Goal: Obtain resource: Download file/media

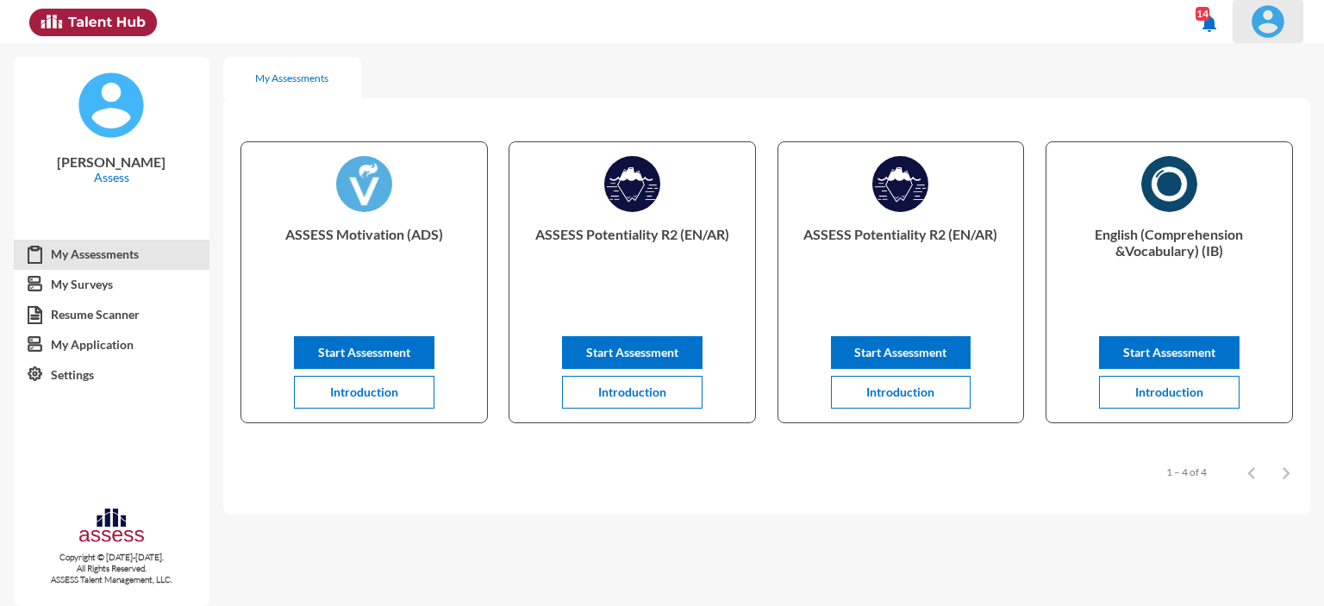
click at [1279, 12] on img at bounding box center [1268, 21] width 34 height 34
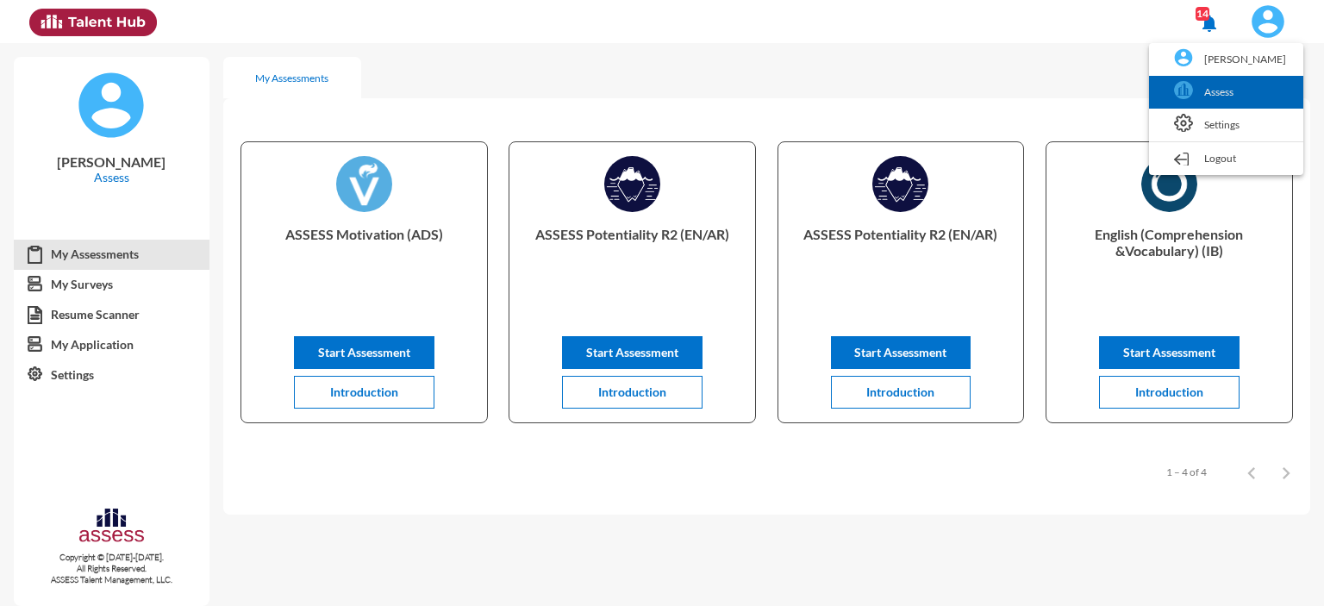
click at [1228, 103] on link "Assess" at bounding box center [1226, 92] width 137 height 33
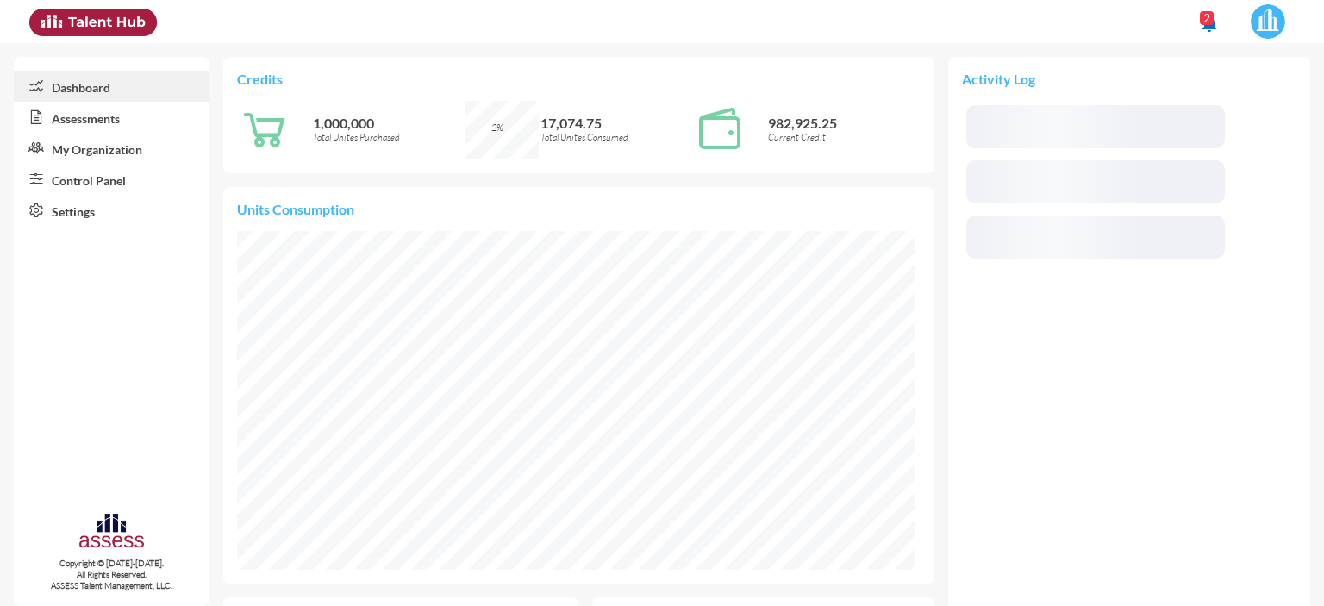
scroll to position [153, 324]
click at [72, 178] on link "Control Panel" at bounding box center [112, 179] width 196 height 31
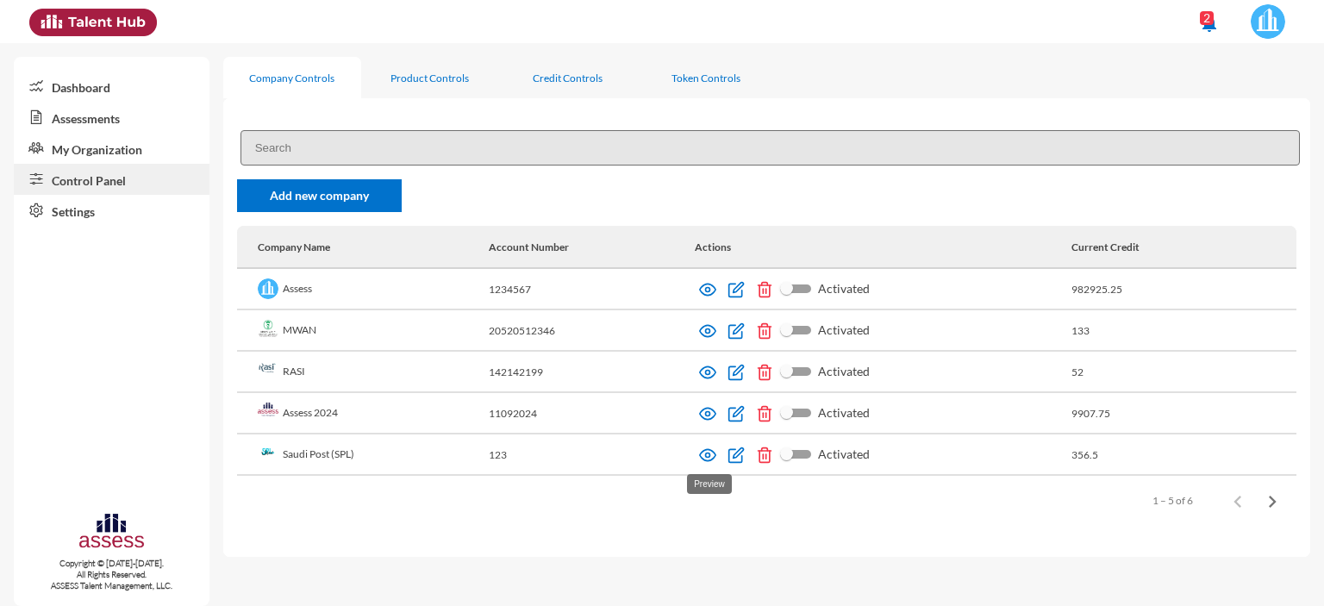
click at [711, 458] on img at bounding box center [707, 455] width 17 height 17
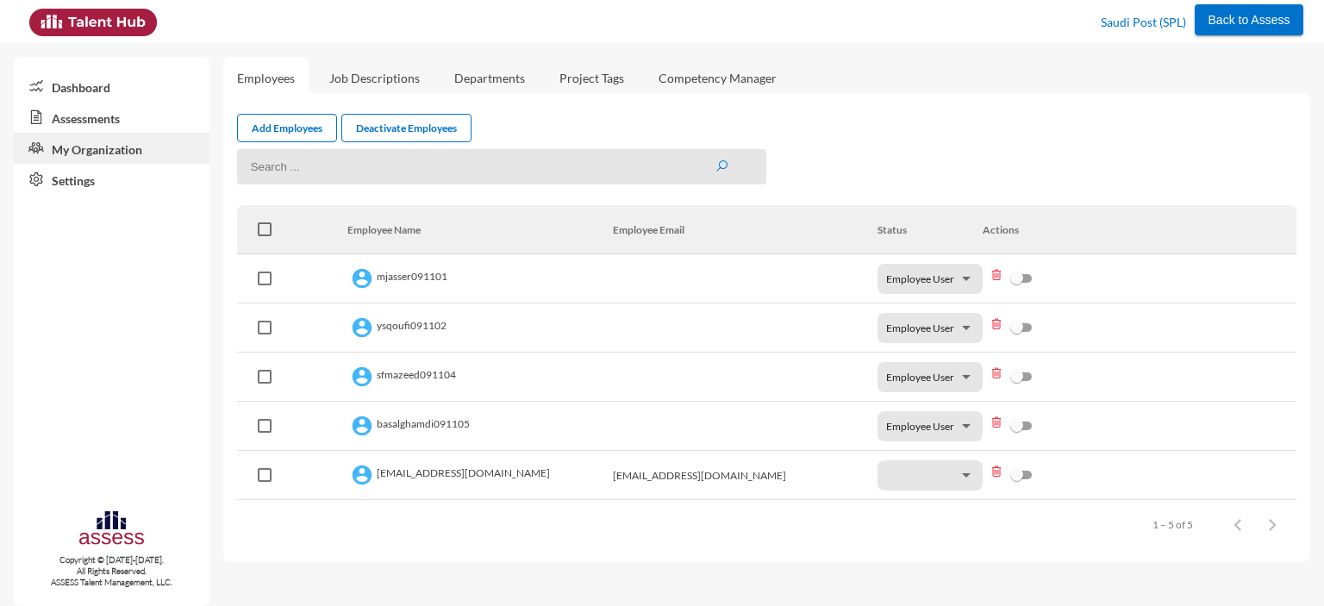
click at [94, 120] on link "Assessments" at bounding box center [112, 117] width 196 height 31
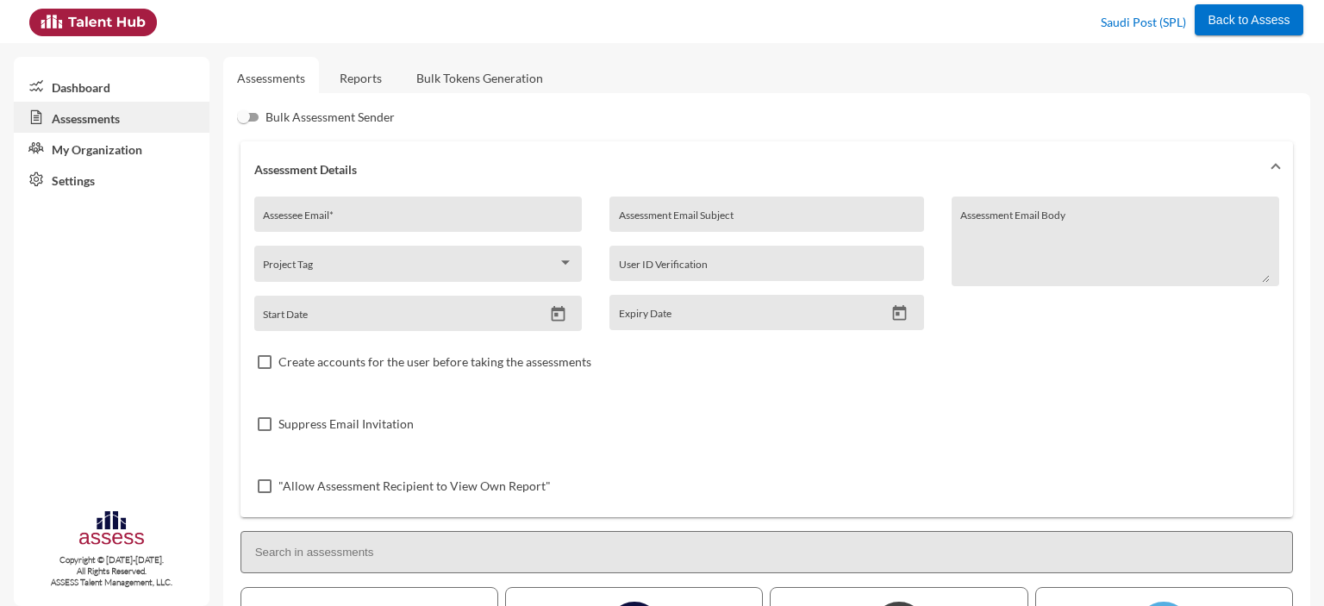
click at [365, 86] on link "Reports" at bounding box center [361, 78] width 70 height 42
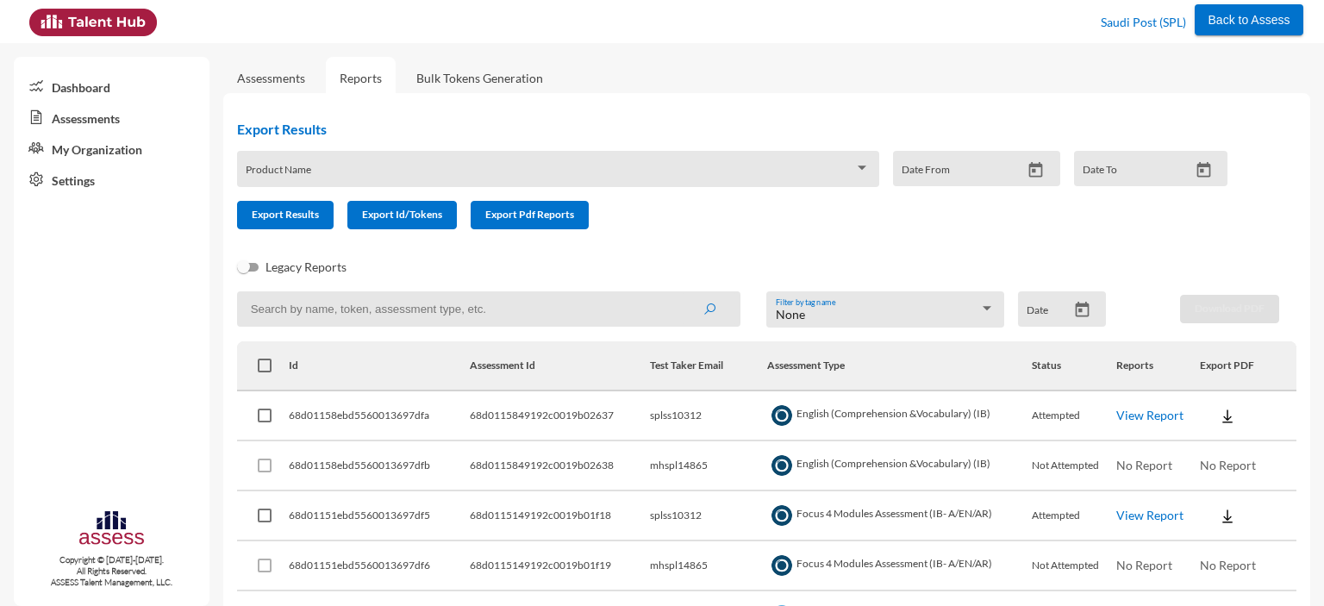
click at [391, 310] on input at bounding box center [488, 308] width 503 height 35
paste input "SPLSS10312"
type input "SPLSS10312"
click at [682, 293] on button "submit" at bounding box center [709, 308] width 55 height 31
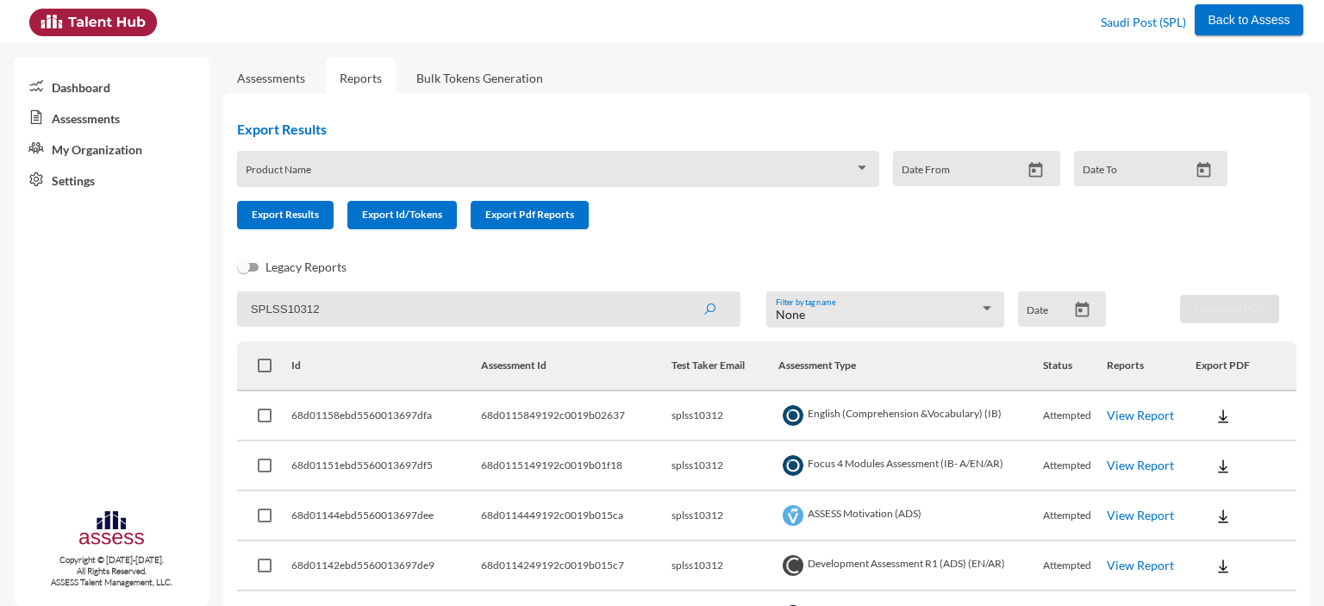
click at [547, 163] on div "Product Name" at bounding box center [558, 173] width 624 height 27
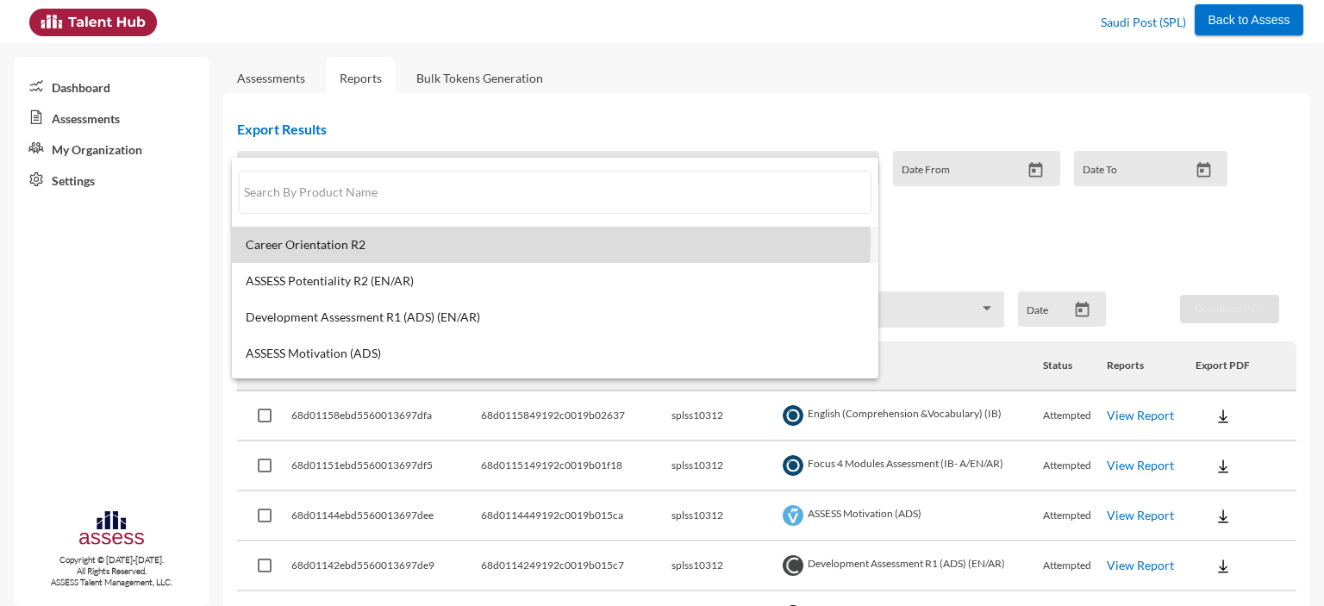
click at [394, 239] on span "Career Orientation R2" at bounding box center [555, 245] width 619 height 14
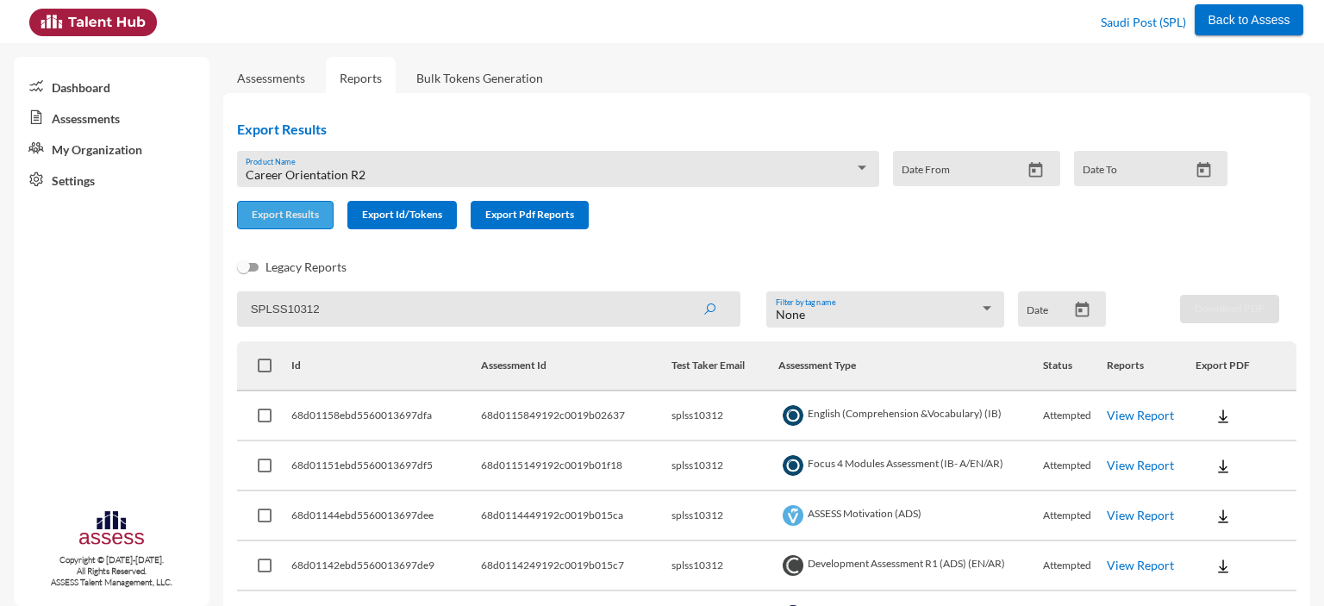
click at [279, 217] on span "Export Results" at bounding box center [285, 214] width 67 height 13
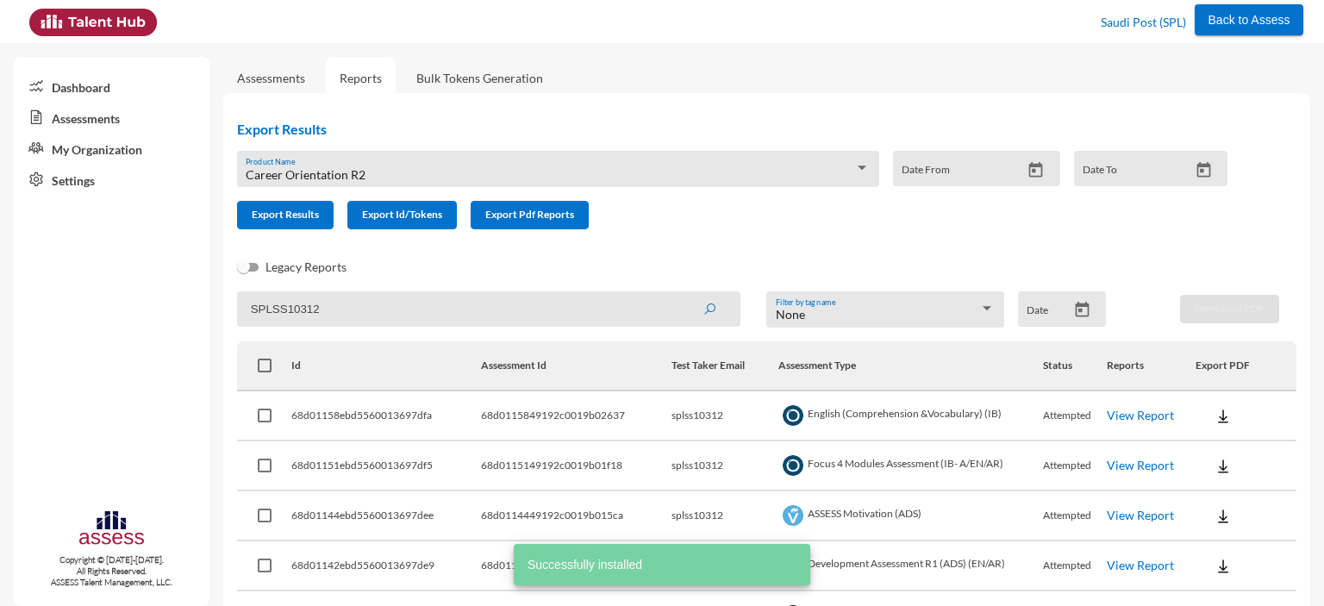
click at [440, 164] on div "Career Orientation R2 Product Name" at bounding box center [558, 173] width 624 height 27
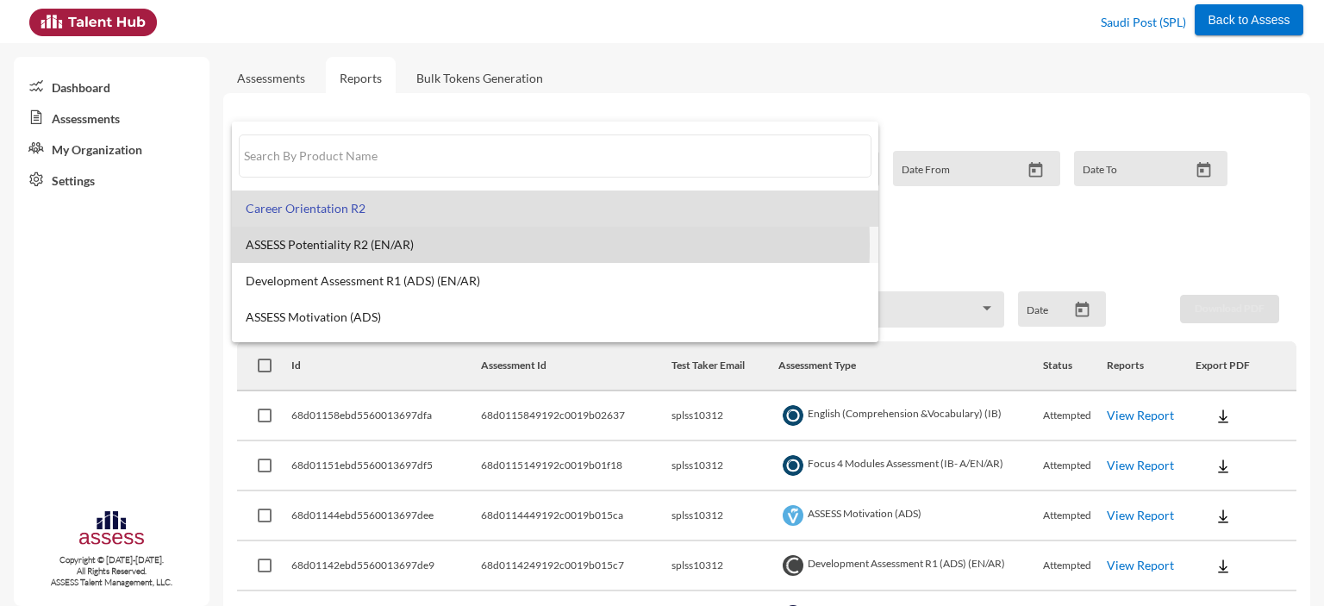
click at [355, 245] on span "ASSESS Potentiality R2 (EN/AR)" at bounding box center [555, 245] width 619 height 14
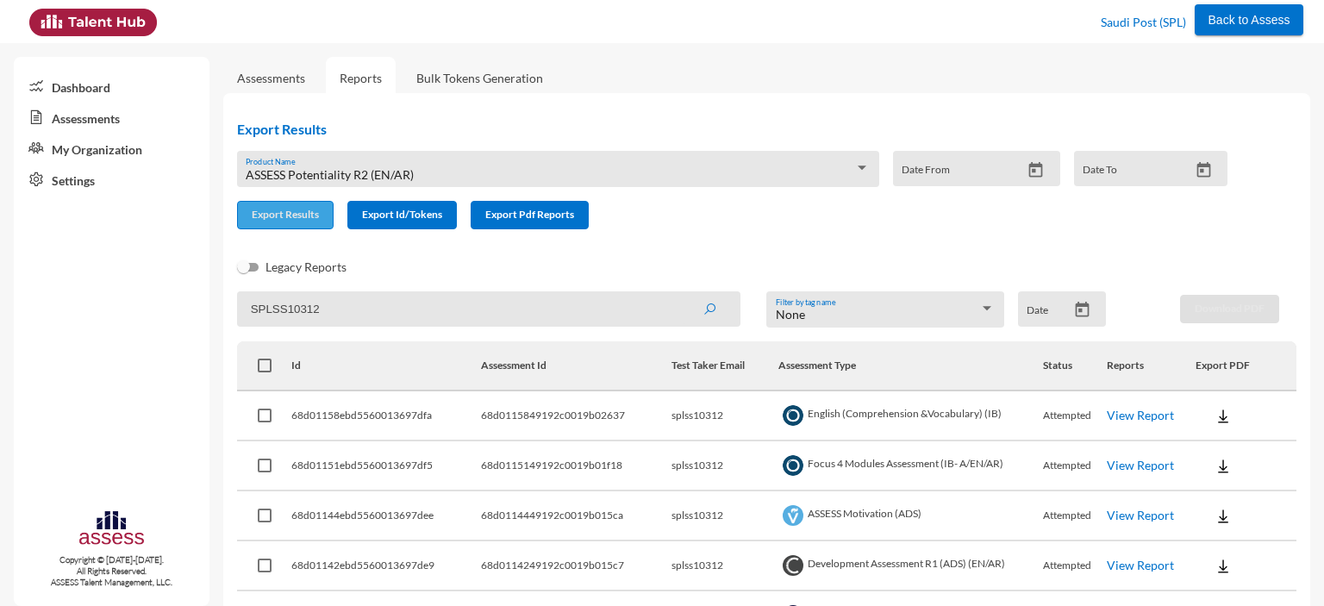
click at [314, 219] on span "Export Results" at bounding box center [285, 214] width 67 height 13
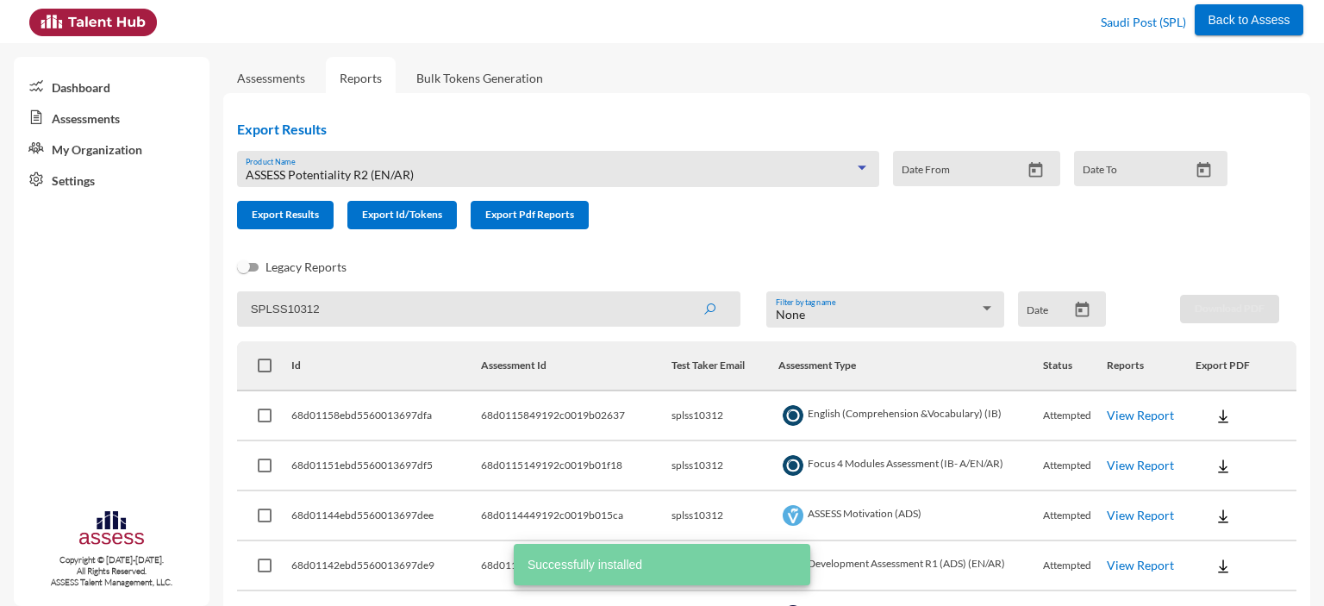
click at [403, 170] on span "ASSESS Potentiality R2 (EN/AR)" at bounding box center [330, 174] width 168 height 15
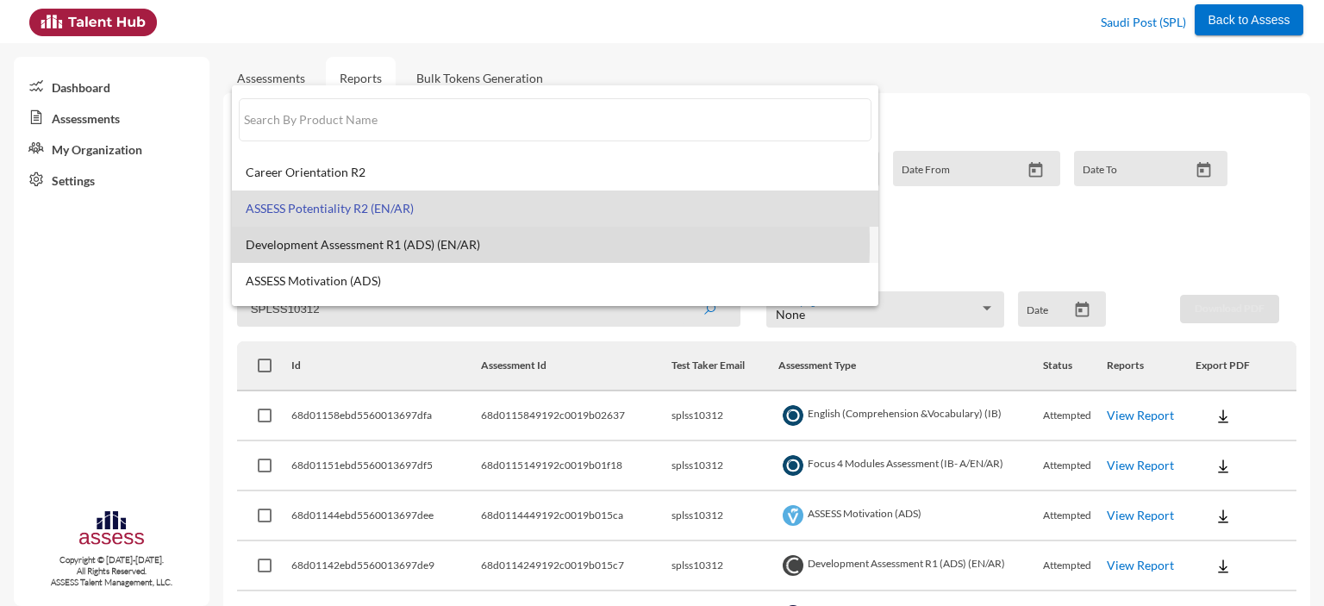
click at [389, 244] on span "Development Assessment R1 (ADS) (EN/AR)" at bounding box center [555, 245] width 619 height 14
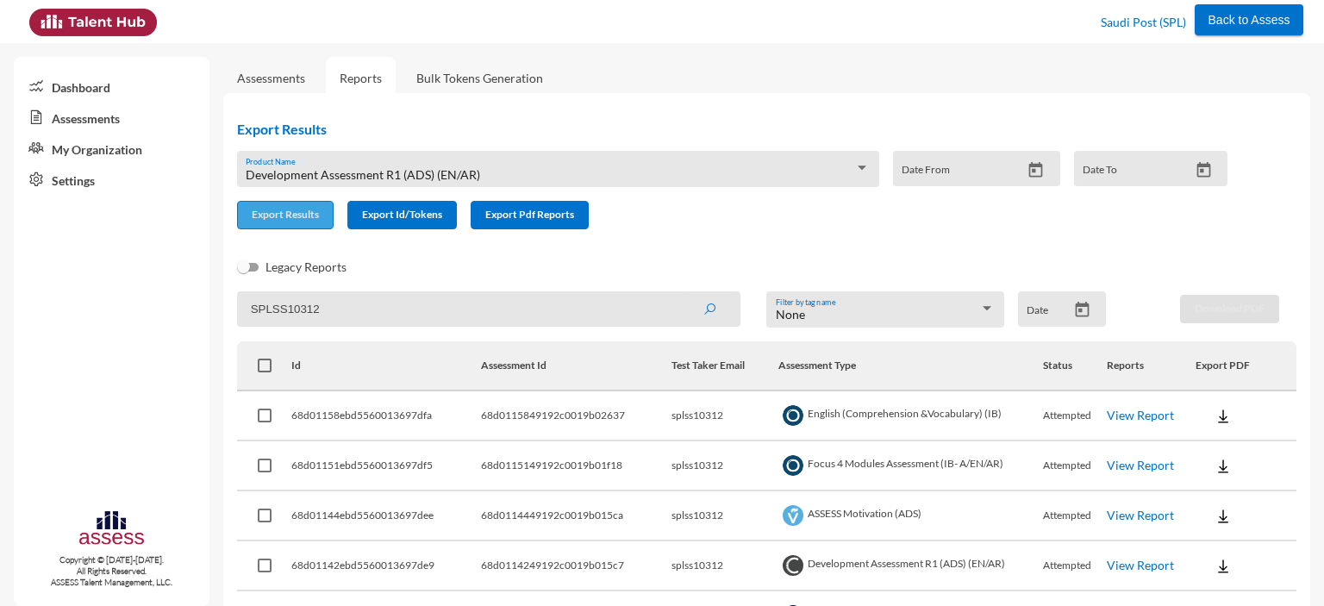
click at [297, 221] on span "Export Results" at bounding box center [285, 214] width 67 height 13
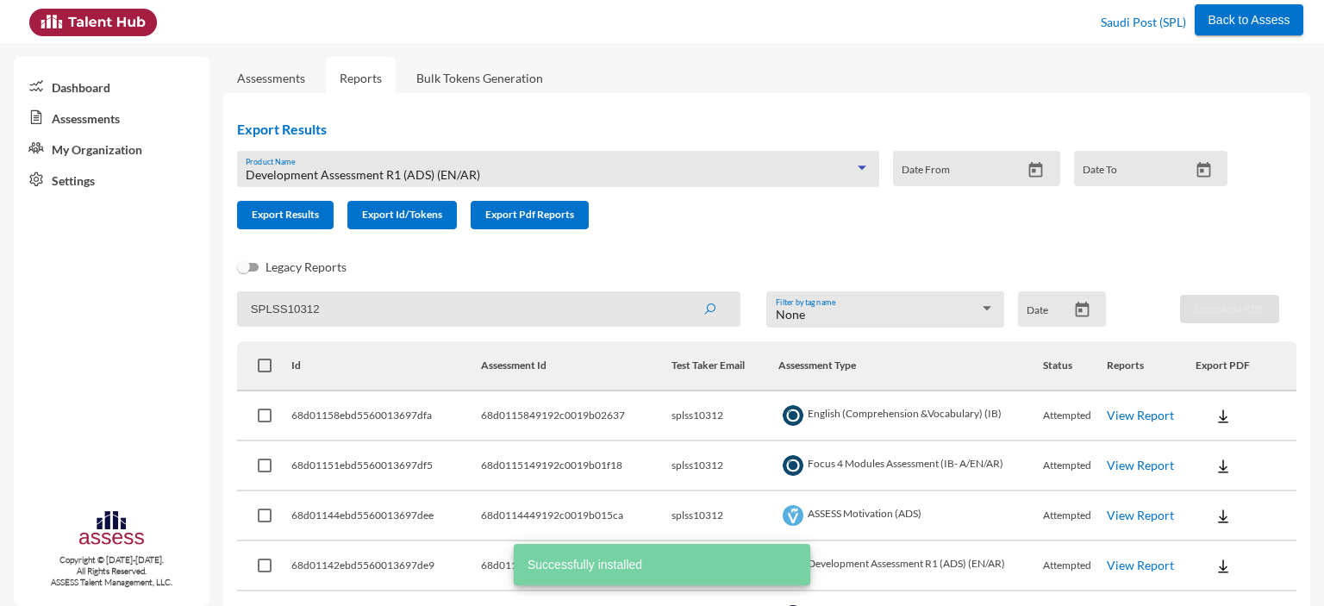
click at [439, 168] on span "Development Assessment R1 (ADS) (EN/AR)" at bounding box center [363, 174] width 234 height 15
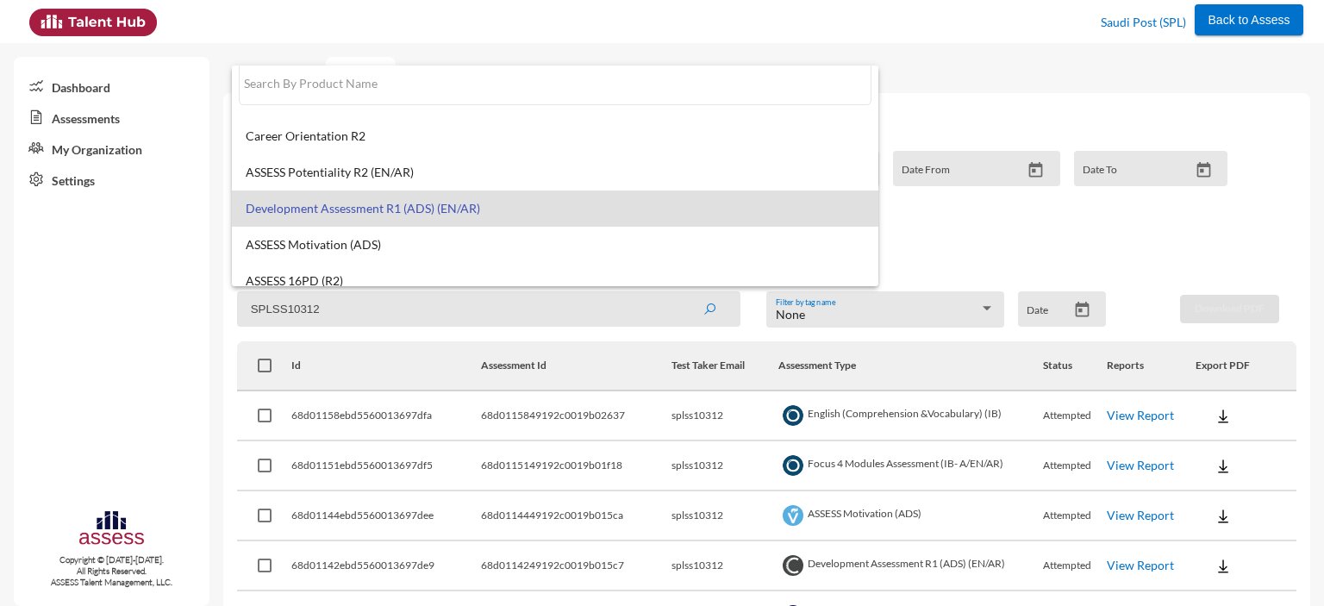
scroll to position [13, 0]
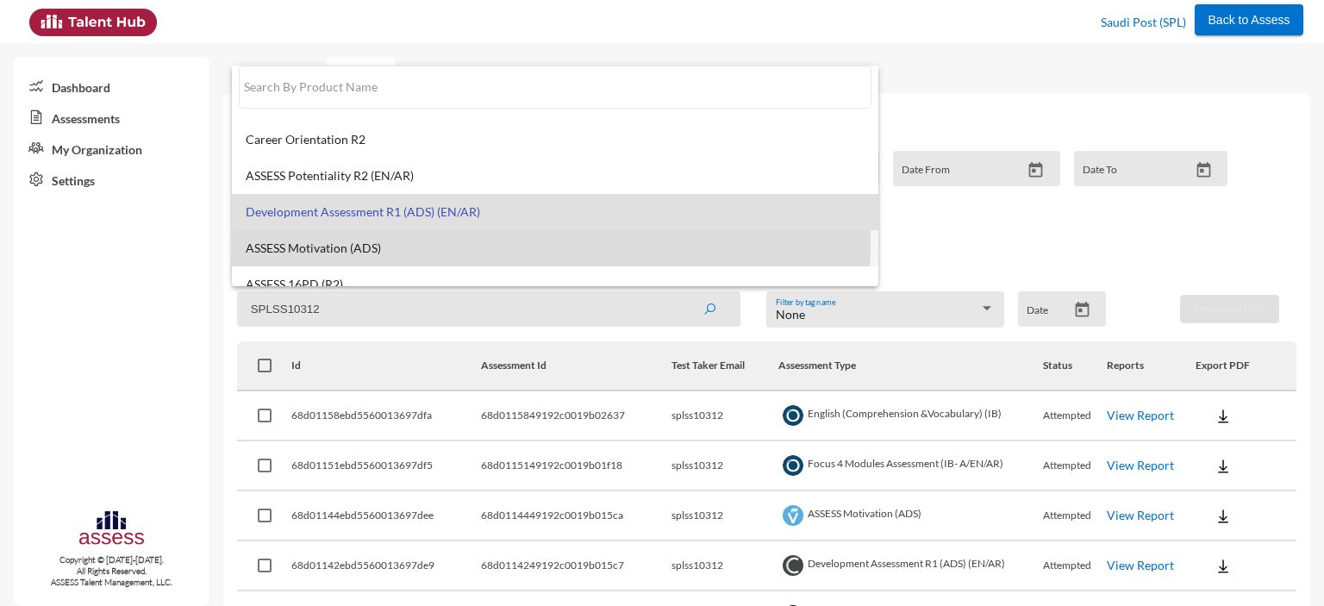
click at [373, 240] on mat-option "ASSESS Motivation (ADS)" at bounding box center [555, 248] width 647 height 36
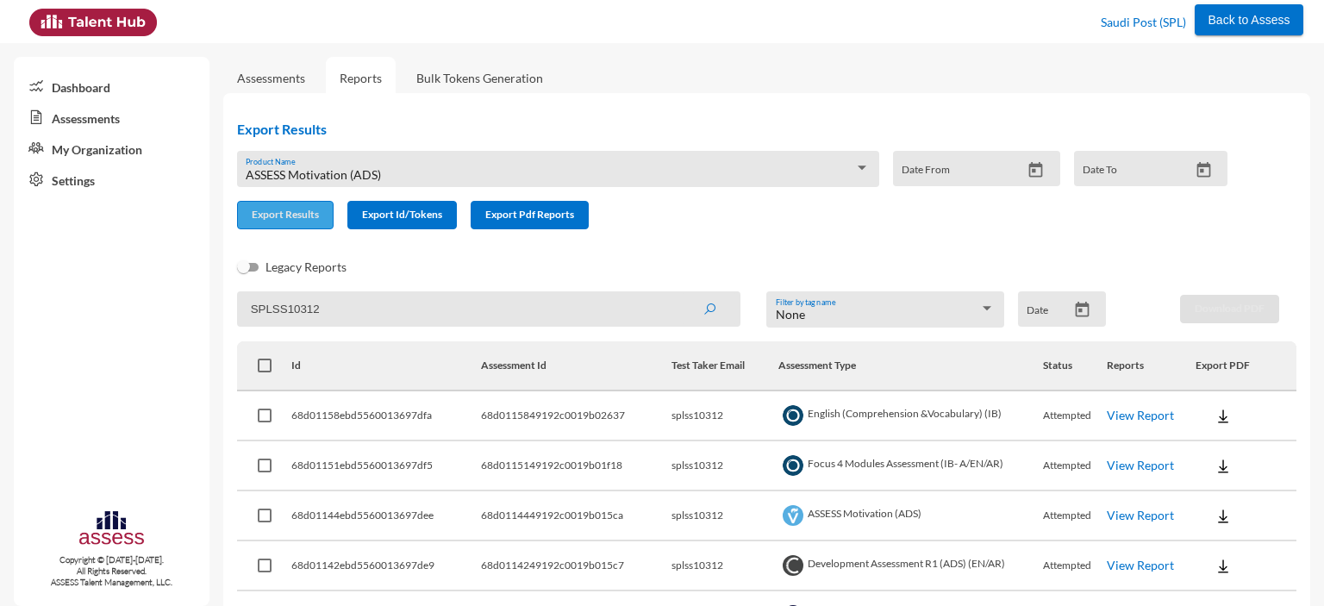
click at [272, 223] on button "Export Results" at bounding box center [285, 215] width 97 height 28
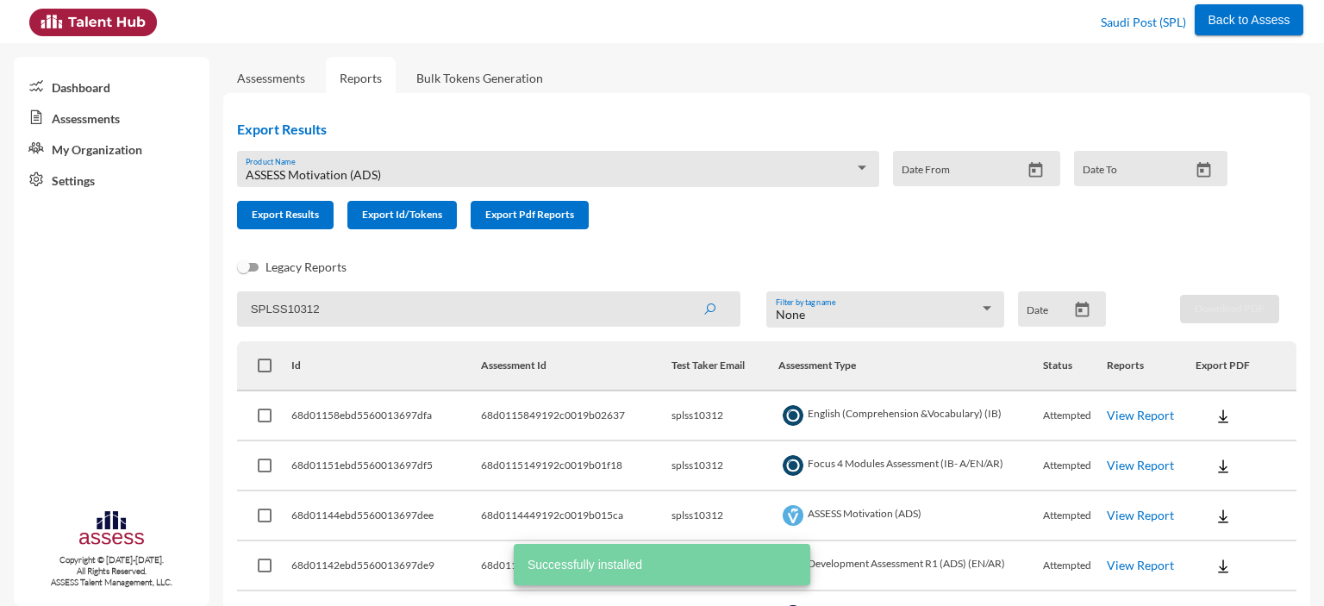
click at [397, 166] on div "ASSESS Motivation (ADS) Product Name" at bounding box center [558, 173] width 624 height 27
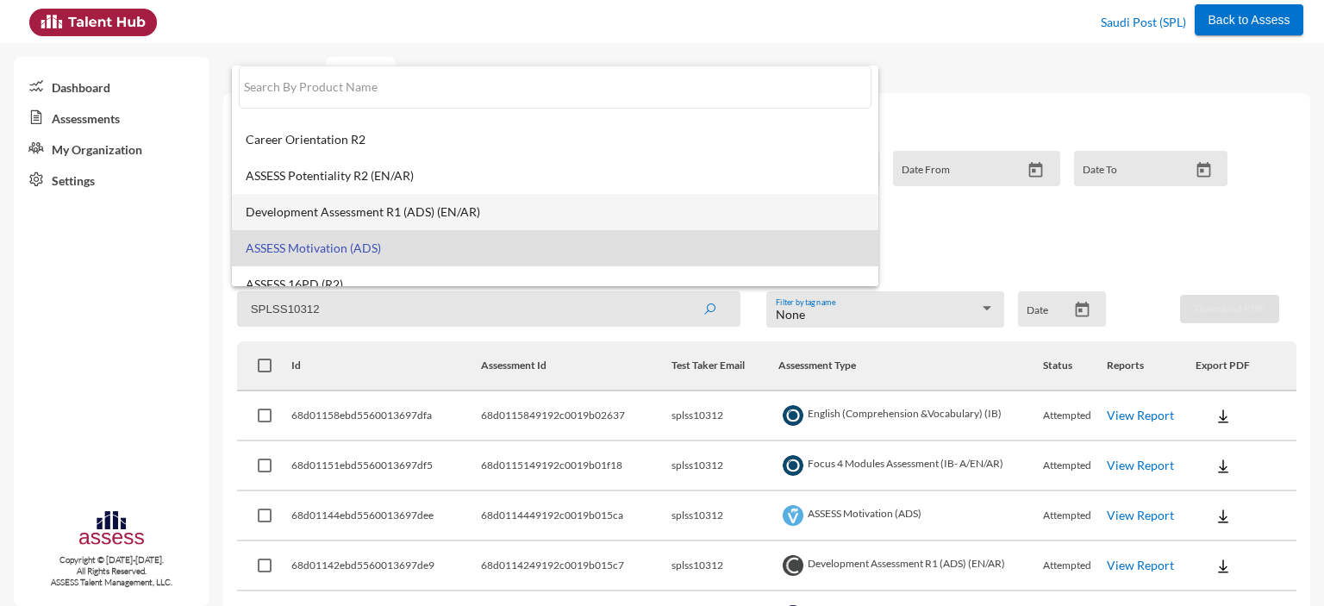
scroll to position [138, 0]
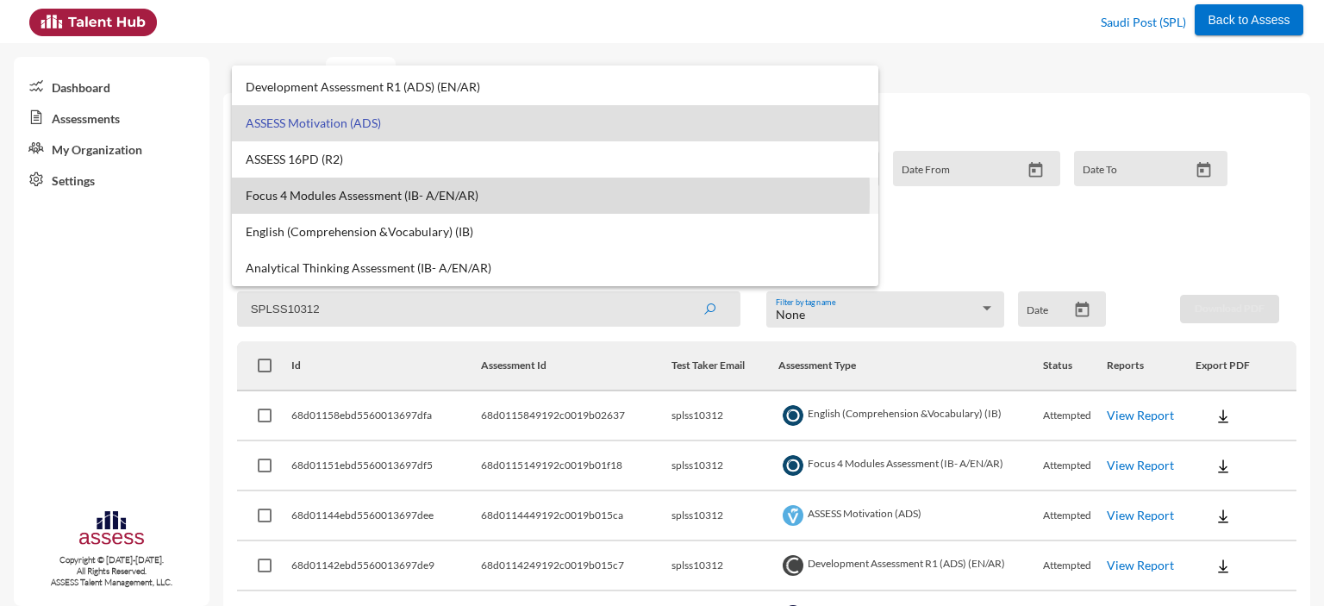
click at [343, 195] on span "Focus 4 Modules Assessment (IB- A/EN/AR)" at bounding box center [555, 196] width 619 height 14
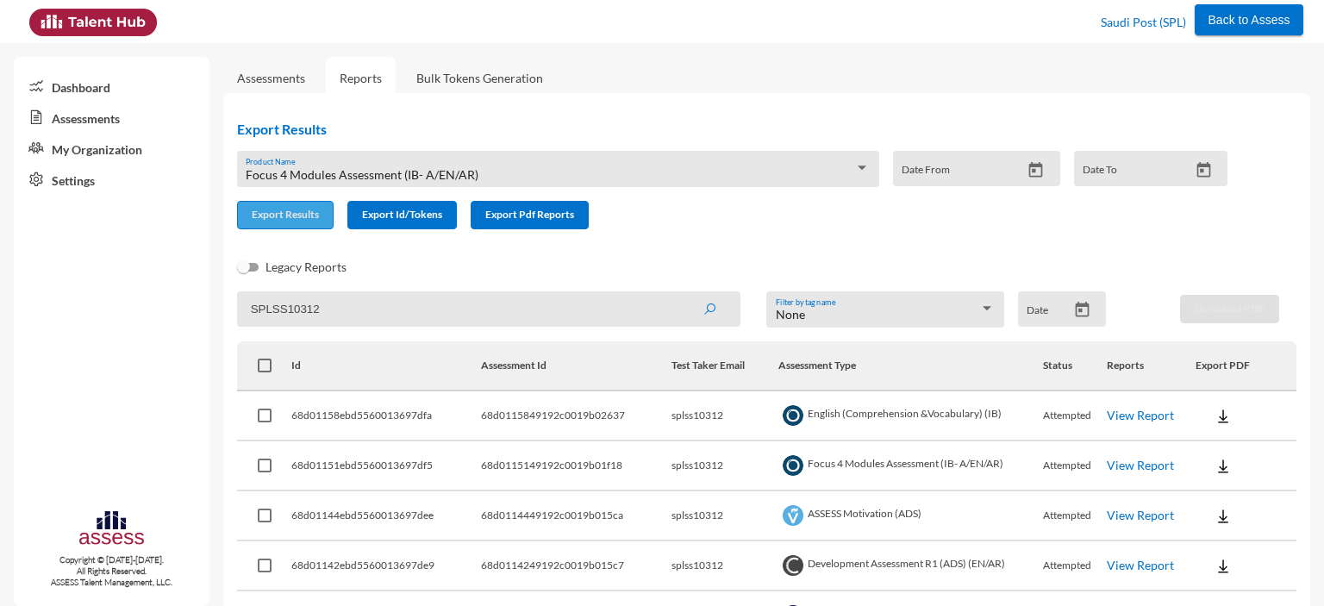
click at [279, 225] on button "Export Results" at bounding box center [285, 215] width 97 height 28
click at [310, 186] on div "Focus 4 Modules Assessment (IB- A/EN/AR) Product Name" at bounding box center [558, 173] width 624 height 27
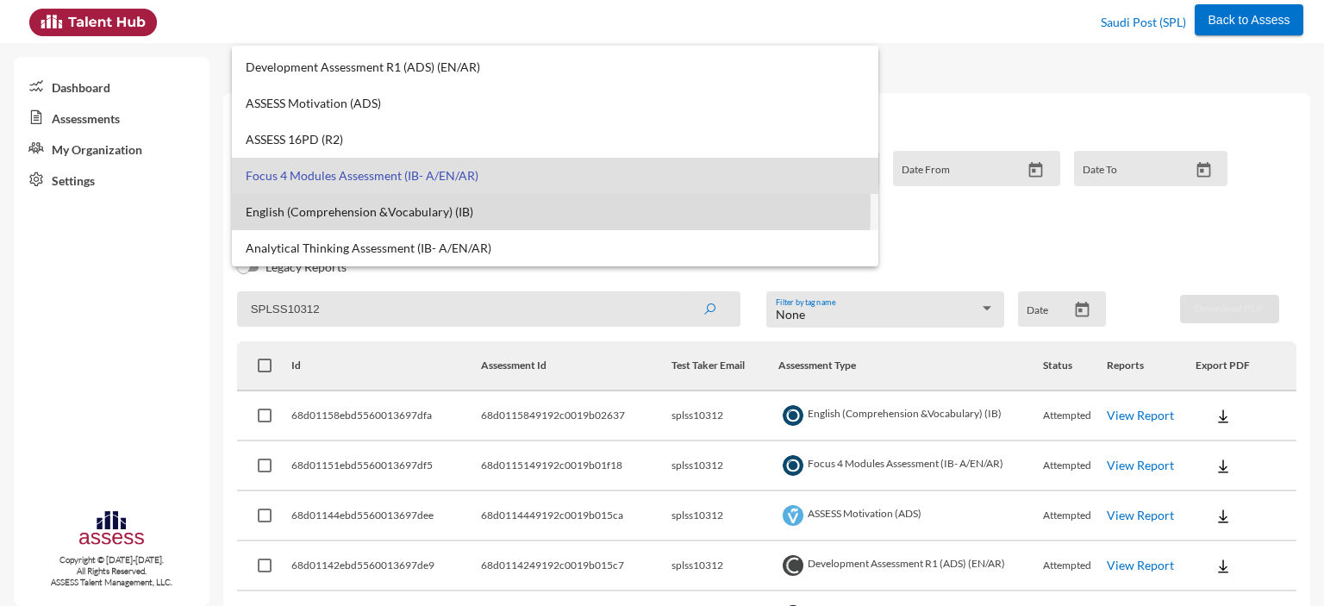
click at [290, 205] on span "English (Comprehension &Vocabulary) (IB)" at bounding box center [555, 212] width 619 height 14
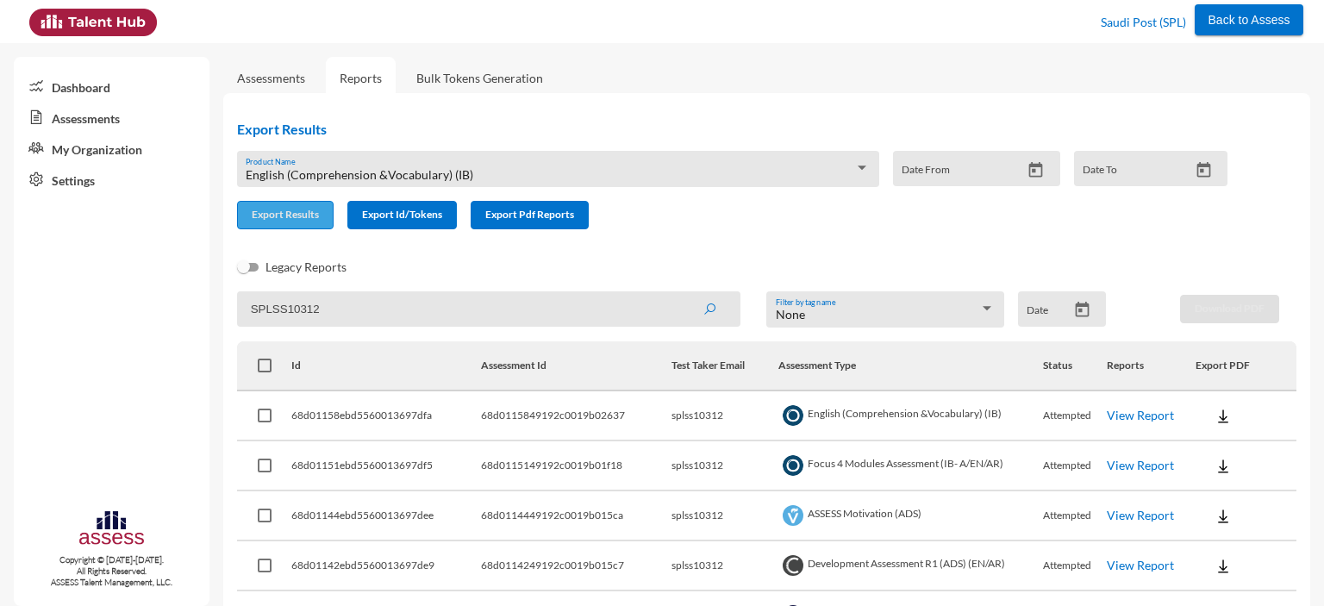
click at [290, 220] on span "Export Results" at bounding box center [285, 214] width 67 height 13
